Goal: Task Accomplishment & Management: Use online tool/utility

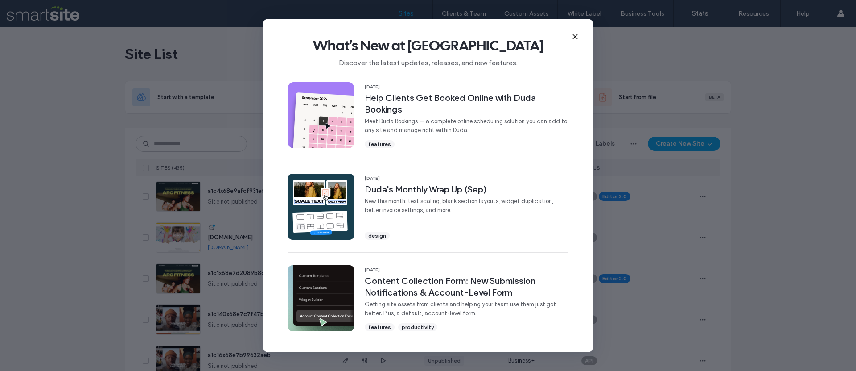
click at [568, 37] on span "What's New at Duda" at bounding box center [428, 46] width 302 height 18
click at [576, 38] on icon at bounding box center [575, 36] width 7 height 7
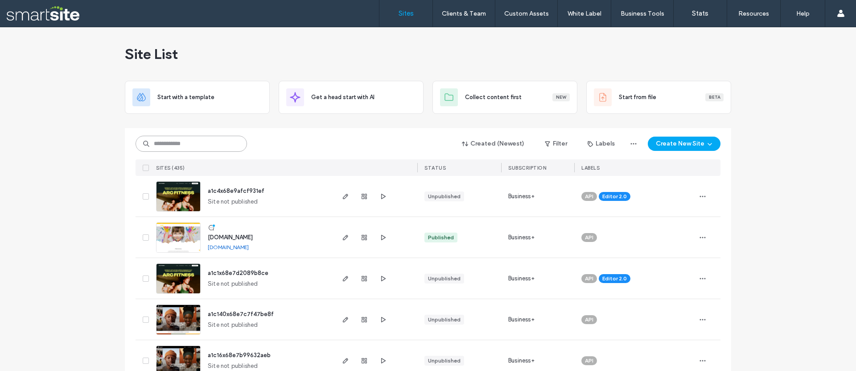
click at [202, 148] on input at bounding box center [192, 144] width 112 height 16
paste input "********"
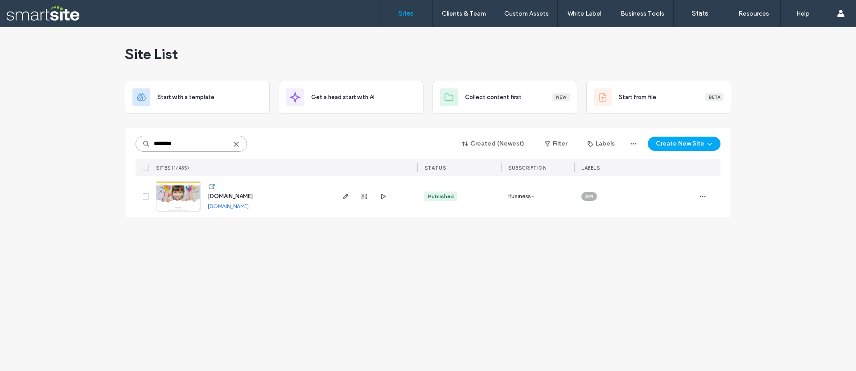
type input "********"
click at [179, 198] on img at bounding box center [179, 212] width 44 height 61
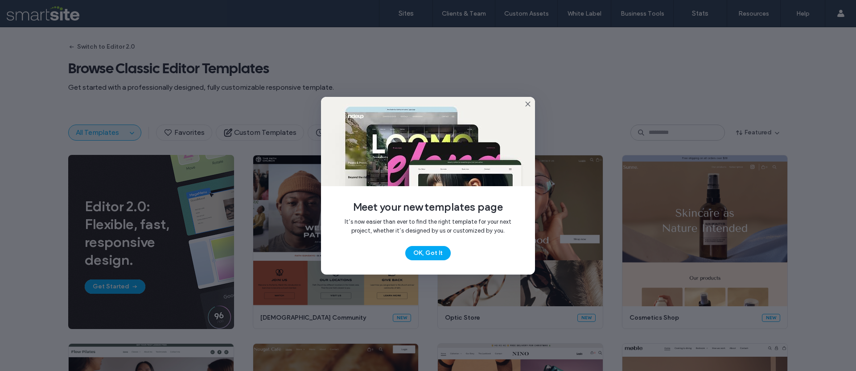
click at [426, 252] on button "OK, Got It" at bounding box center [427, 253] width 45 height 14
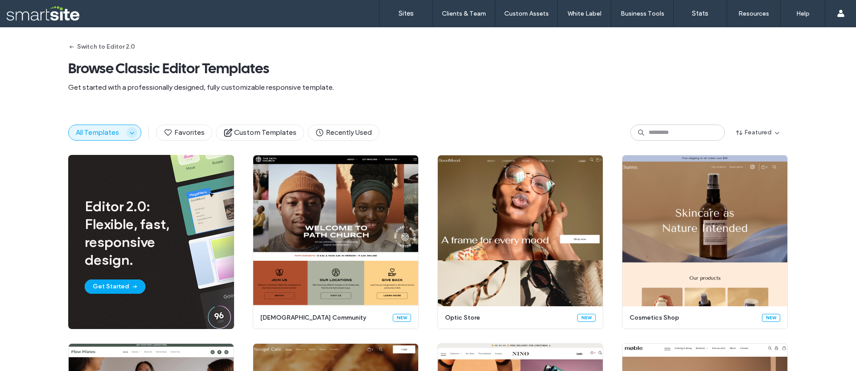
drag, startPoint x: 138, startPoint y: 135, endPoint x: 131, endPoint y: 133, distance: 7.5
click at [137, 135] on div "All Templates Favorites Custom Templates Recently Used" at bounding box center [223, 132] width 311 height 16
click at [128, 132] on icon "button" at bounding box center [131, 132] width 7 height 7
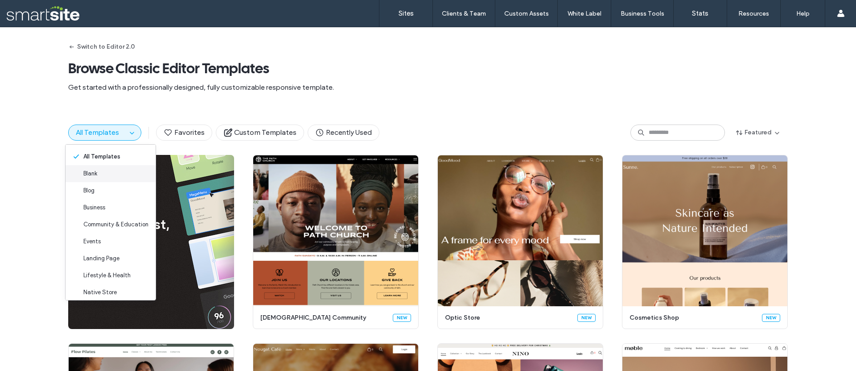
click at [117, 177] on div "Blank" at bounding box center [111, 173] width 90 height 17
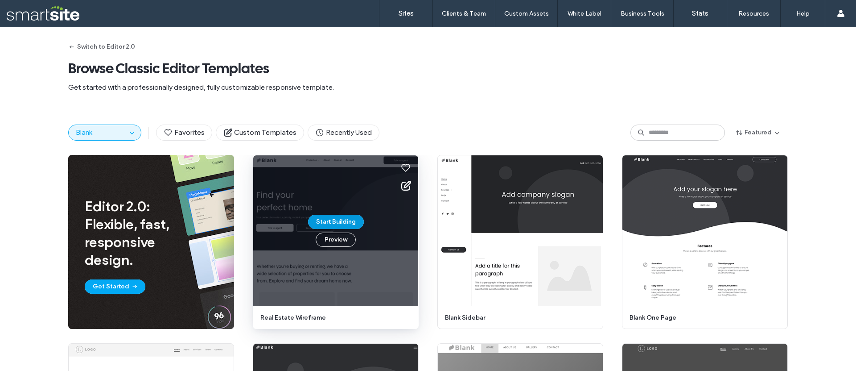
click at [329, 221] on button "Start Building" at bounding box center [336, 222] width 56 height 14
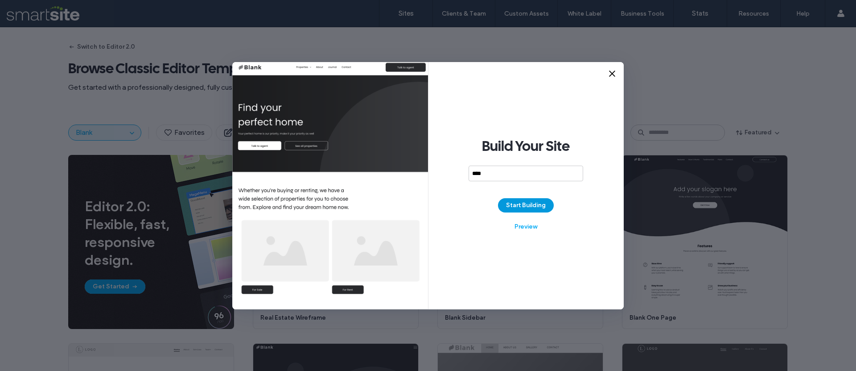
type input "****"
click at [525, 206] on button "Start Building" at bounding box center [526, 205] width 56 height 14
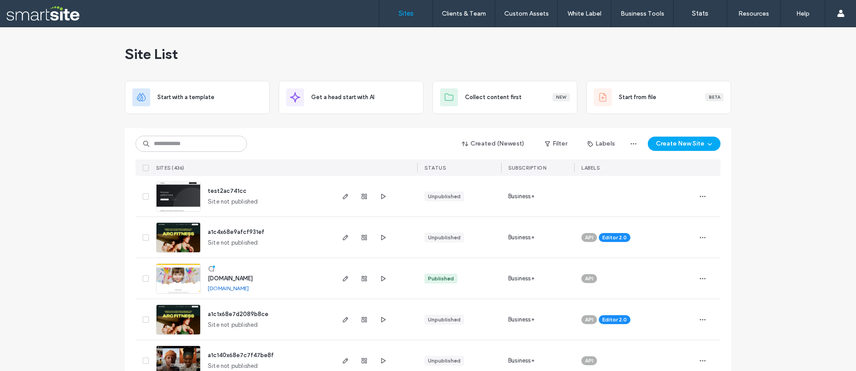
click at [699, 196] on icon "button" at bounding box center [702, 196] width 7 height 7
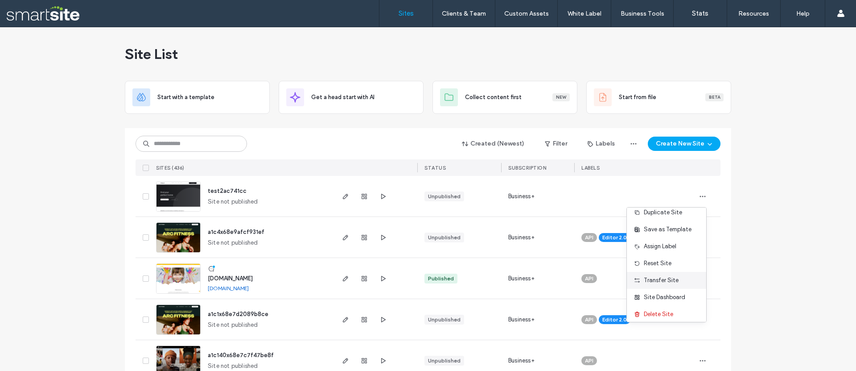
scroll to position [29, 0]
click at [664, 309] on span "Delete Site" at bounding box center [658, 309] width 29 height 9
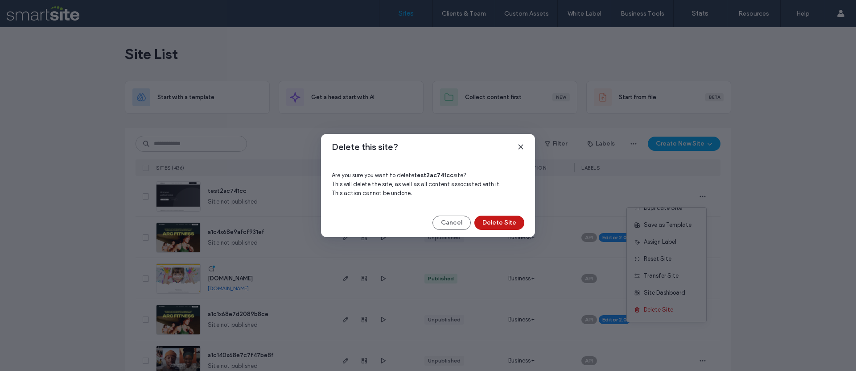
click at [503, 224] on button "Delete Site" at bounding box center [500, 222] width 50 height 14
